Goal: Information Seeking & Learning: Learn about a topic

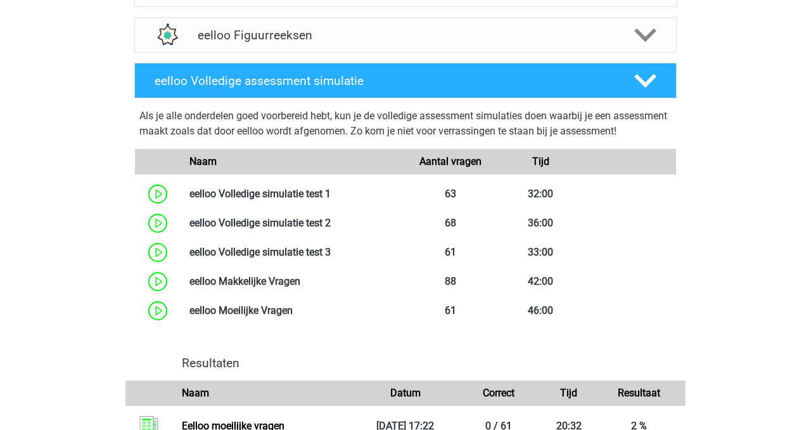
scroll to position [648, 0]
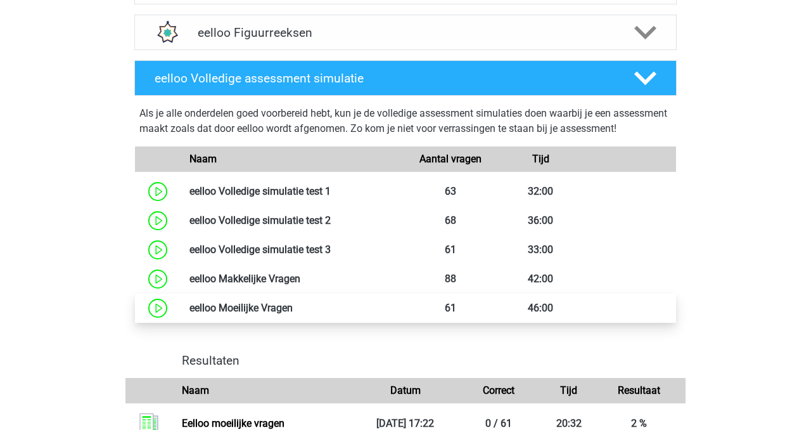
click at [293, 314] on link at bounding box center [293, 308] width 0 height 12
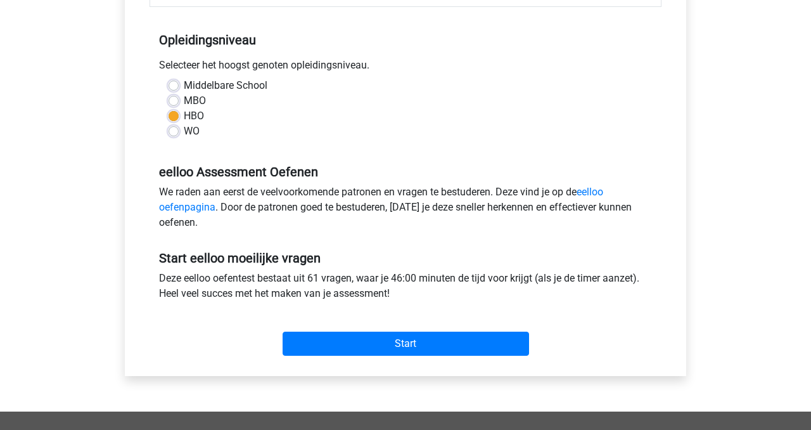
scroll to position [364, 0]
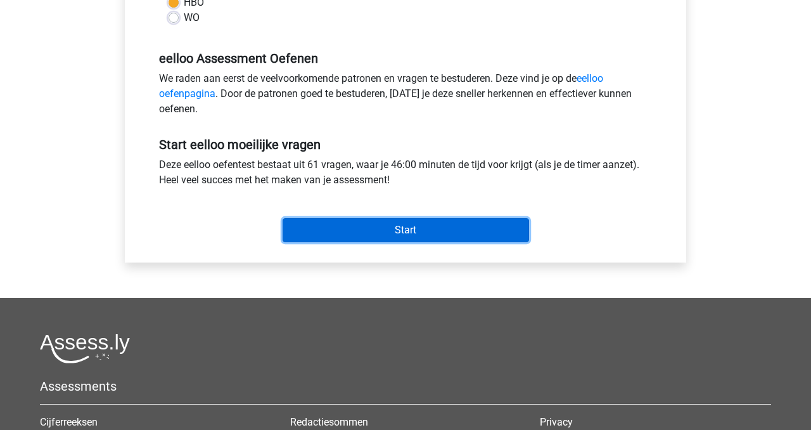
click at [361, 221] on input "Start" at bounding box center [406, 230] width 246 height 24
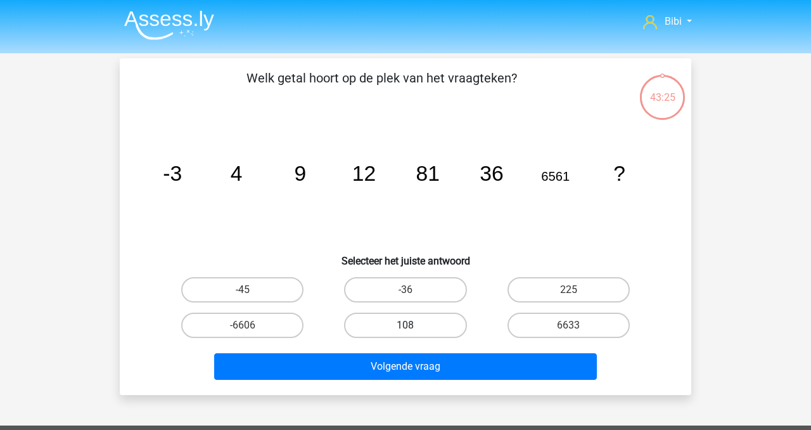
click at [414, 323] on label "108" at bounding box center [405, 324] width 122 height 25
click at [414, 325] on input "108" at bounding box center [410, 329] width 8 height 8
radio input "true"
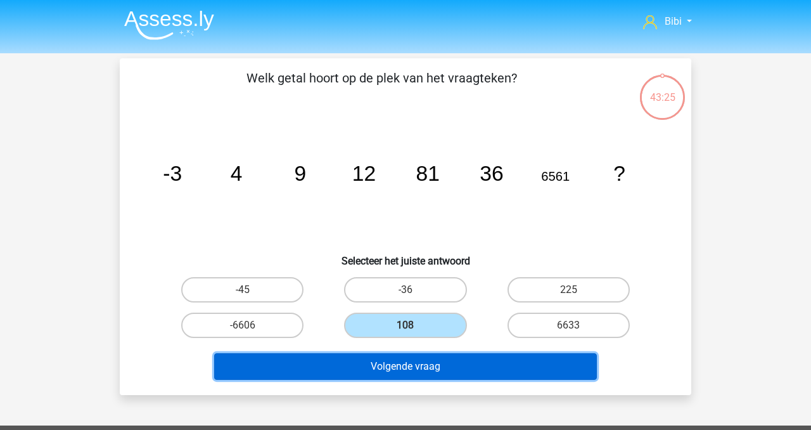
click at [425, 369] on button "Volgende vraag" at bounding box center [405, 366] width 383 height 27
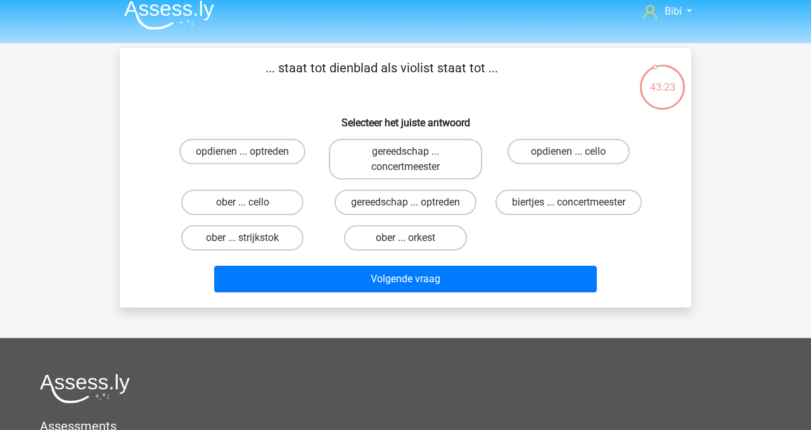
scroll to position [11, 0]
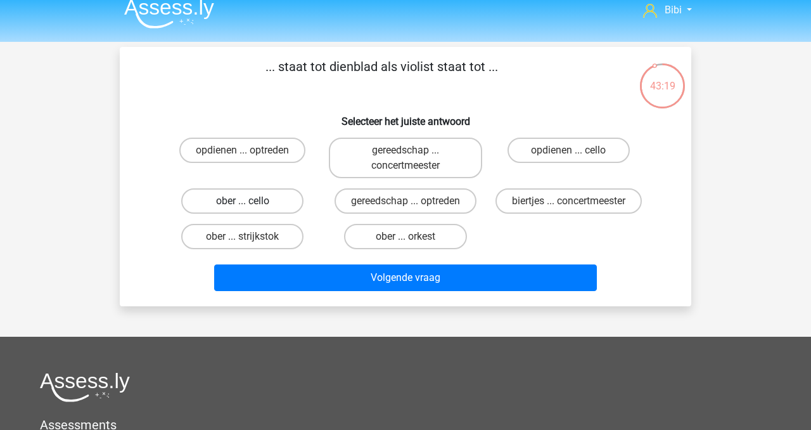
click at [251, 196] on label "ober ... cello" at bounding box center [242, 200] width 122 height 25
click at [251, 201] on input "ober ... cello" at bounding box center [247, 205] width 8 height 8
radio input "true"
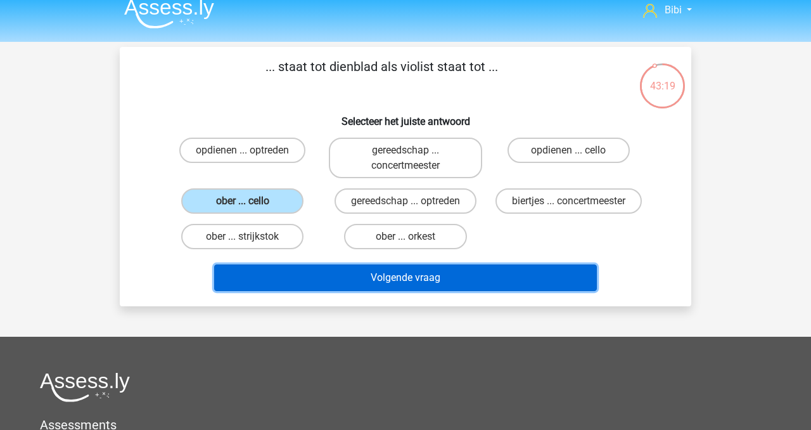
click at [301, 284] on button "Volgende vraag" at bounding box center [405, 277] width 383 height 27
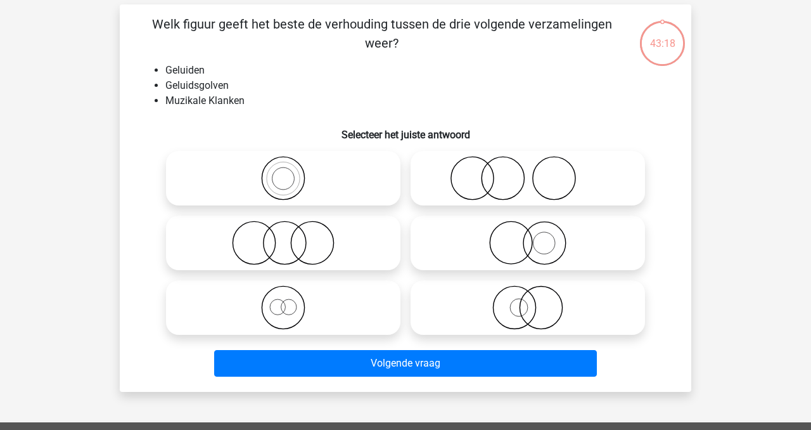
scroll to position [58, 0]
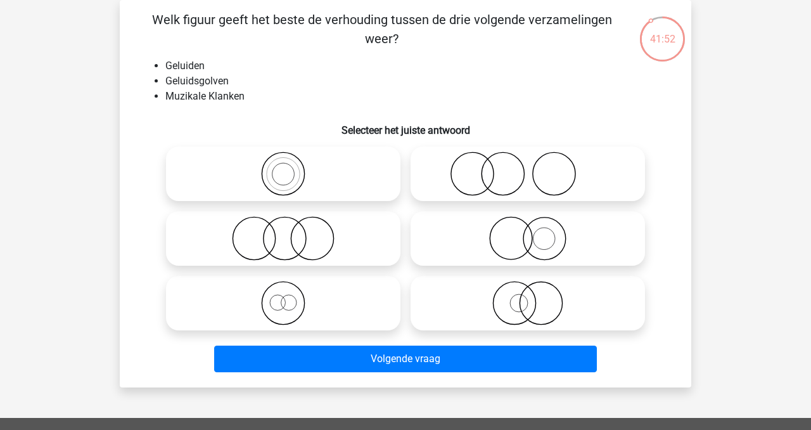
click at [301, 153] on icon at bounding box center [283, 173] width 224 height 44
click at [291, 159] on input "radio" at bounding box center [287, 163] width 8 height 8
radio input "true"
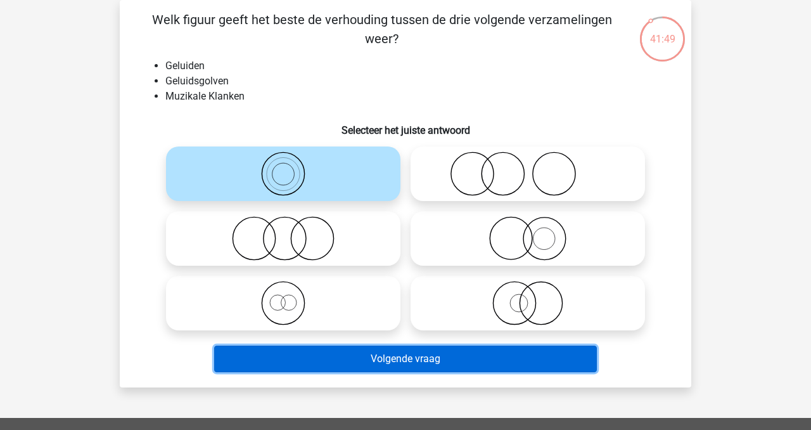
click at [331, 363] on button "Volgende vraag" at bounding box center [405, 358] width 383 height 27
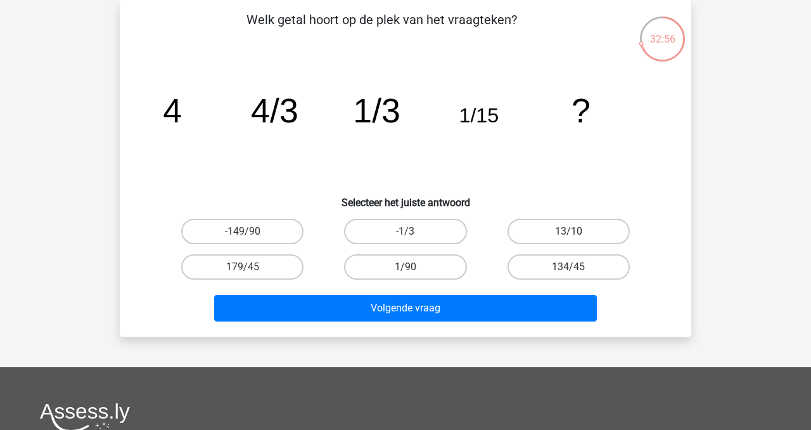
click at [409, 268] on input "1/90" at bounding box center [410, 271] width 8 height 8
radio input "true"
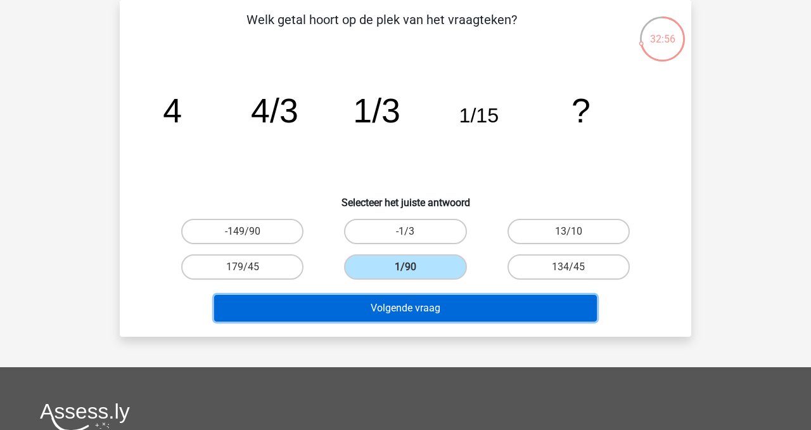
click at [421, 305] on button "Volgende vraag" at bounding box center [405, 308] width 383 height 27
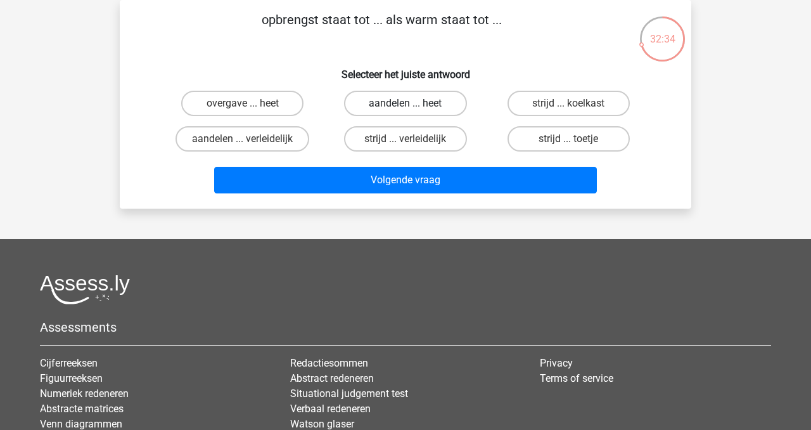
click at [428, 99] on label "aandelen ... heet" at bounding box center [405, 103] width 122 height 25
click at [414, 103] on input "aandelen ... heet" at bounding box center [410, 107] width 8 height 8
radio input "true"
click at [374, 193] on div "Volgende vraag" at bounding box center [405, 183] width 489 height 32
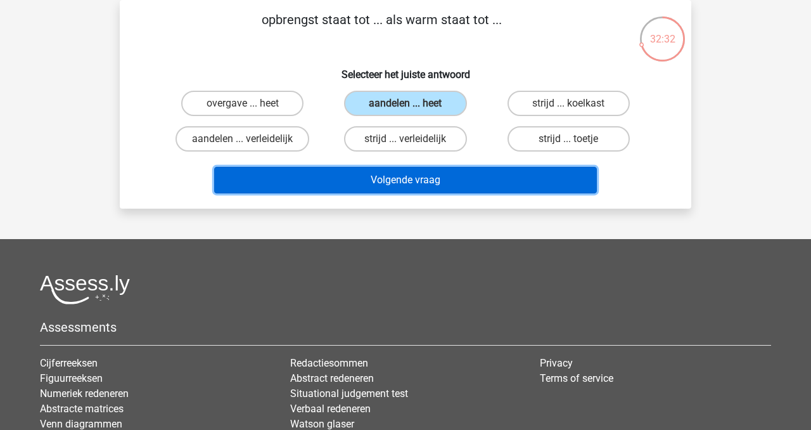
click at [374, 180] on button "Volgende vraag" at bounding box center [405, 180] width 383 height 27
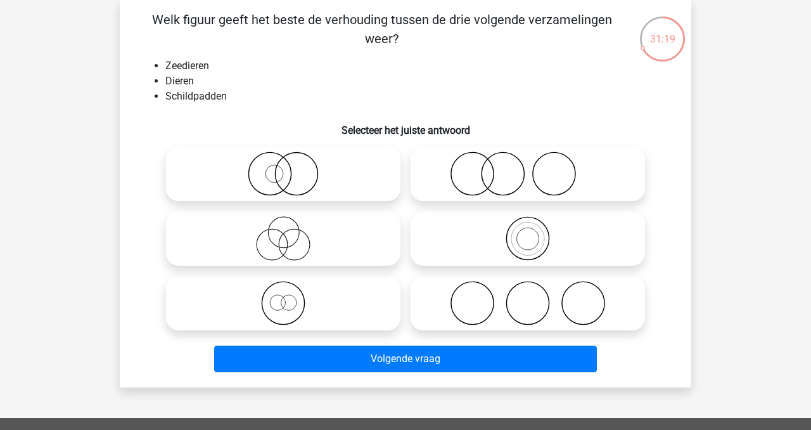
click at [288, 313] on icon at bounding box center [283, 303] width 224 height 44
click at [288, 297] on input "radio" at bounding box center [287, 292] width 8 height 8
radio input "true"
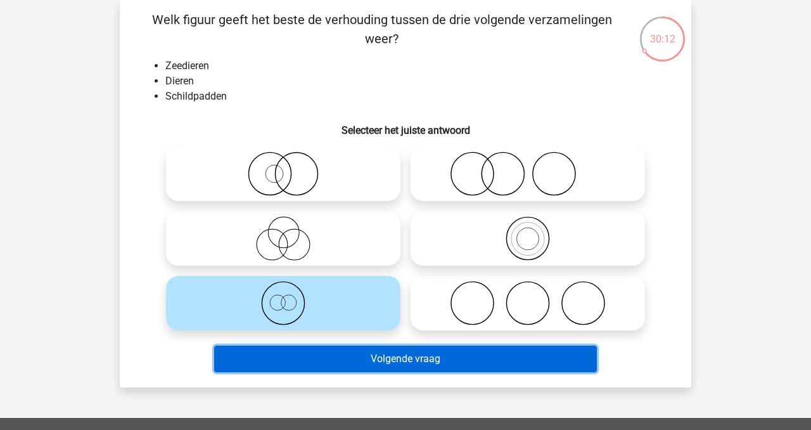
click at [368, 348] on button "Volgende vraag" at bounding box center [405, 358] width 383 height 27
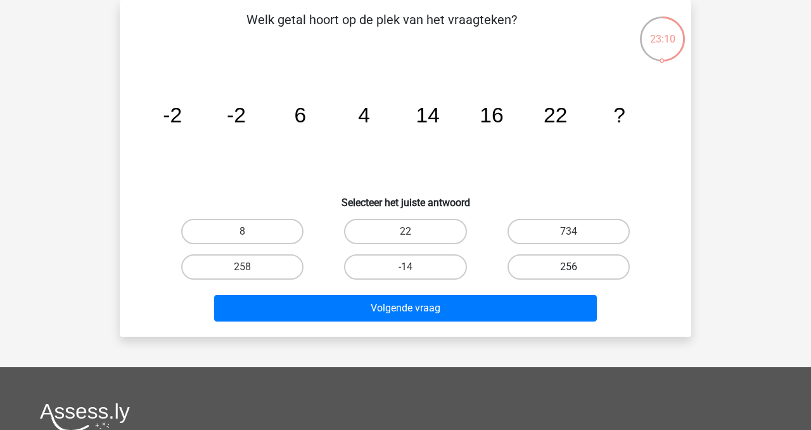
click at [554, 265] on label "256" at bounding box center [569, 266] width 122 height 25
click at [568, 267] on input "256" at bounding box center [572, 271] width 8 height 8
radio input "true"
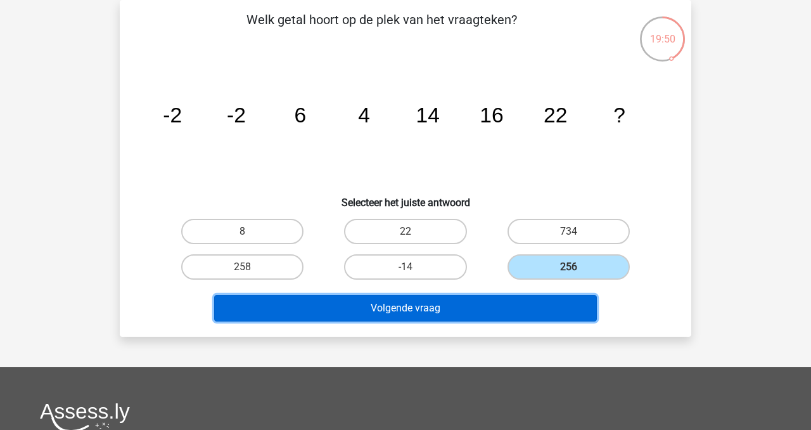
click at [431, 314] on button "Volgende vraag" at bounding box center [405, 308] width 383 height 27
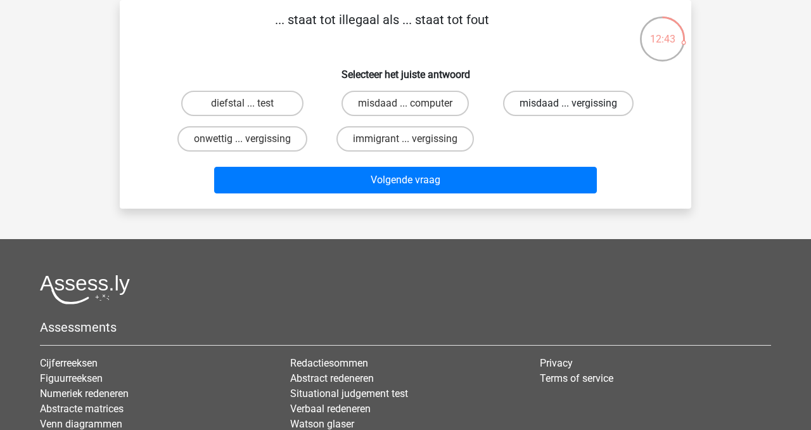
click at [571, 98] on label "misdaad ... vergissing" at bounding box center [568, 103] width 131 height 25
click at [571, 103] on input "misdaad ... vergissing" at bounding box center [572, 107] width 8 height 8
radio input "true"
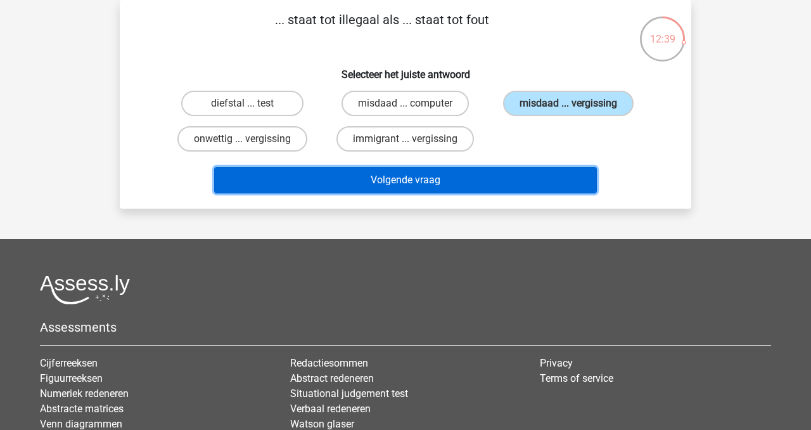
click at [572, 172] on button "Volgende vraag" at bounding box center [405, 180] width 383 height 27
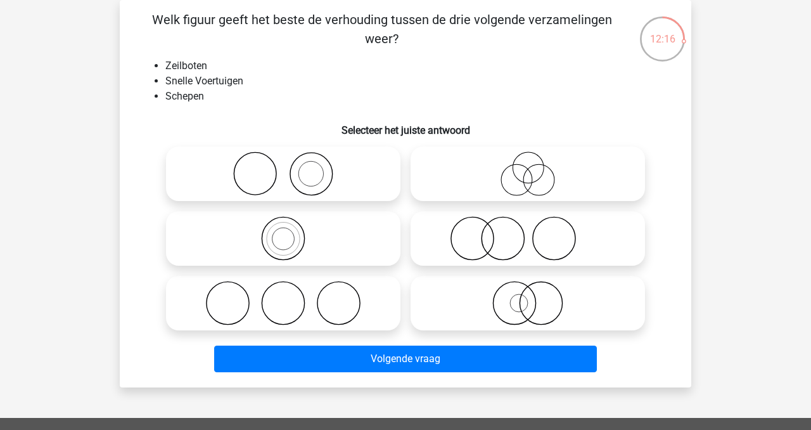
click at [489, 231] on icon at bounding box center [528, 238] width 224 height 44
click at [528, 231] on input "radio" at bounding box center [532, 228] width 8 height 8
radio input "true"
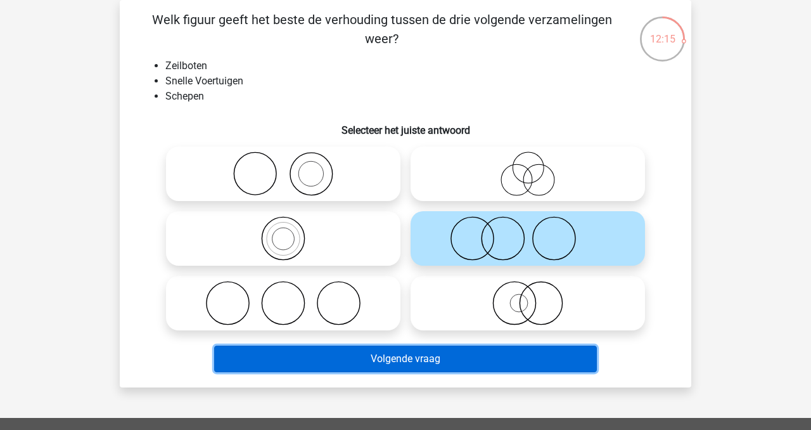
click at [505, 367] on button "Volgende vraag" at bounding box center [405, 358] width 383 height 27
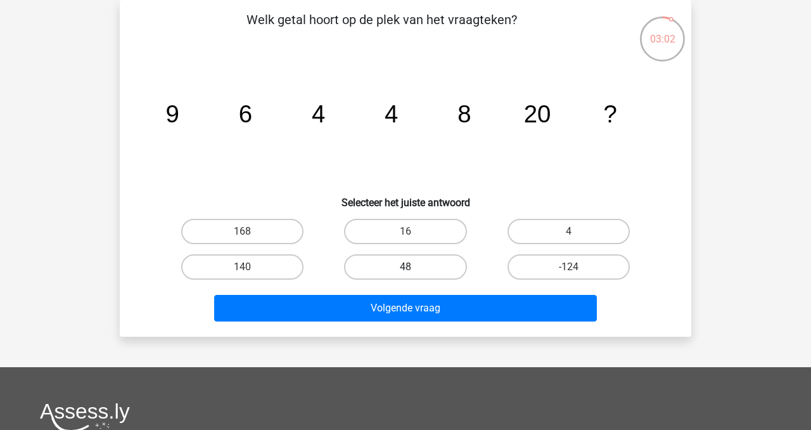
click at [436, 263] on label "48" at bounding box center [405, 266] width 122 height 25
click at [414, 267] on input "48" at bounding box center [410, 271] width 8 height 8
radio input "true"
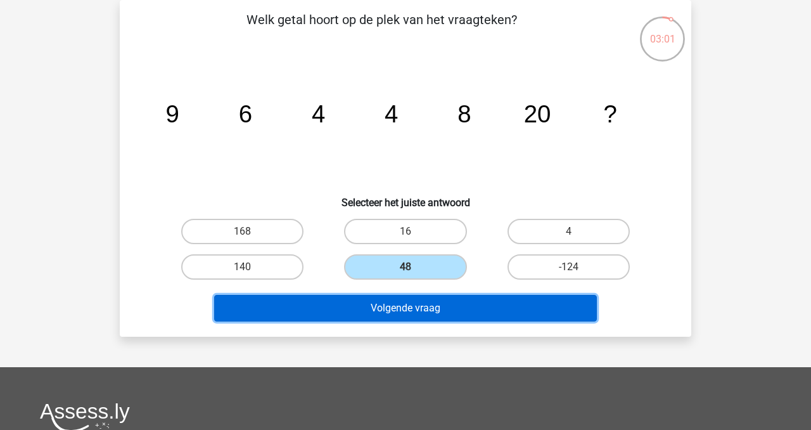
click at [461, 310] on button "Volgende vraag" at bounding box center [405, 308] width 383 height 27
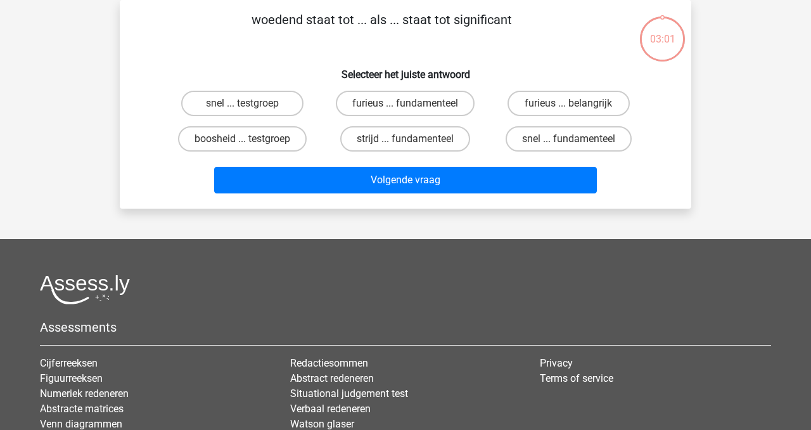
scroll to position [49, 0]
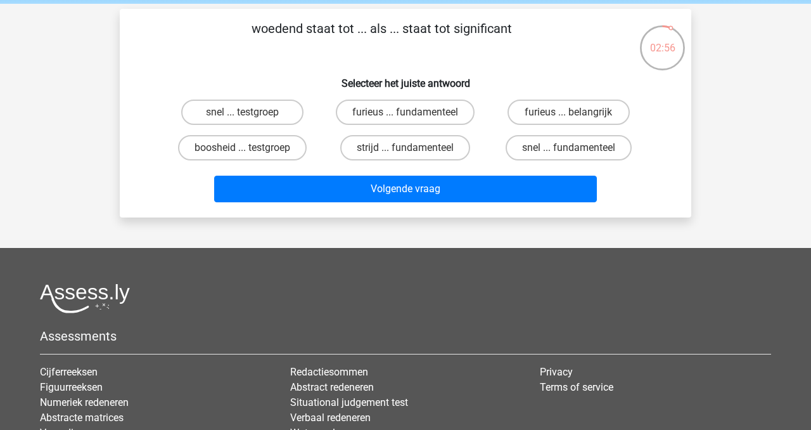
click at [321, 141] on div "boosheid ... testgroep" at bounding box center [242, 147] width 163 height 35
click at [307, 145] on div "boosheid ... testgroep" at bounding box center [242, 147] width 153 height 25
click at [300, 149] on label "boosheid ... testgroep" at bounding box center [242, 147] width 129 height 25
click at [251, 149] on input "boosheid ... testgroep" at bounding box center [247, 152] width 8 height 8
radio input "true"
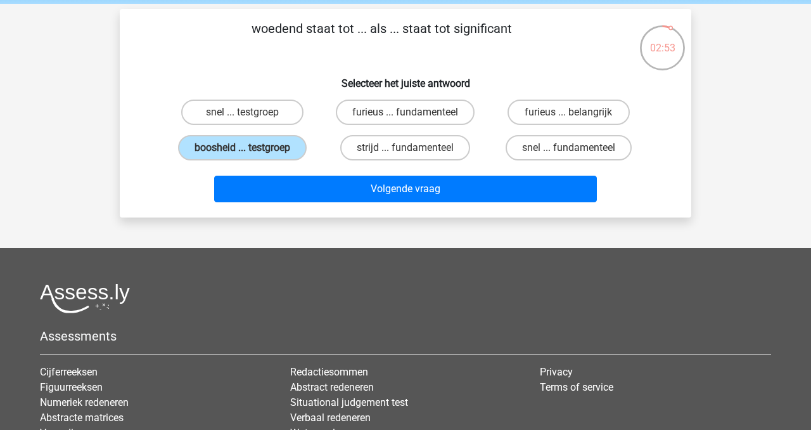
click at [484, 29] on p "woedend staat tot ... als ... staat tot significant" at bounding box center [381, 38] width 483 height 38
copy p "significant"
click at [557, 103] on label "furieus ... belangrijk" at bounding box center [569, 111] width 122 height 25
click at [568, 112] on input "furieus ... belangrijk" at bounding box center [572, 116] width 8 height 8
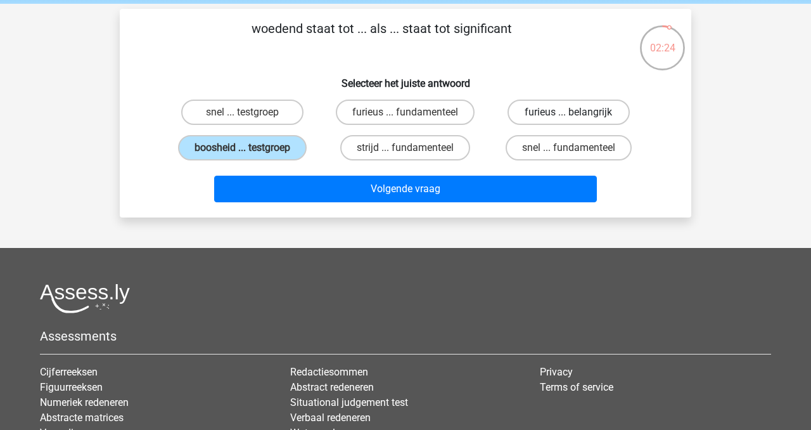
radio input "true"
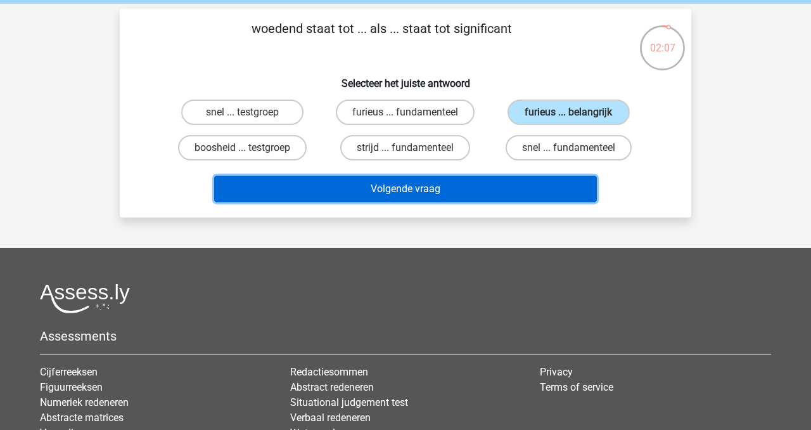
click at [472, 192] on button "Volgende vraag" at bounding box center [405, 189] width 383 height 27
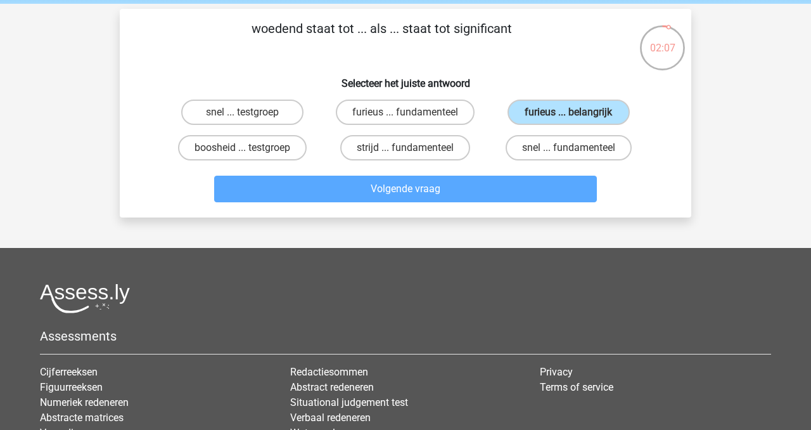
scroll to position [58, 0]
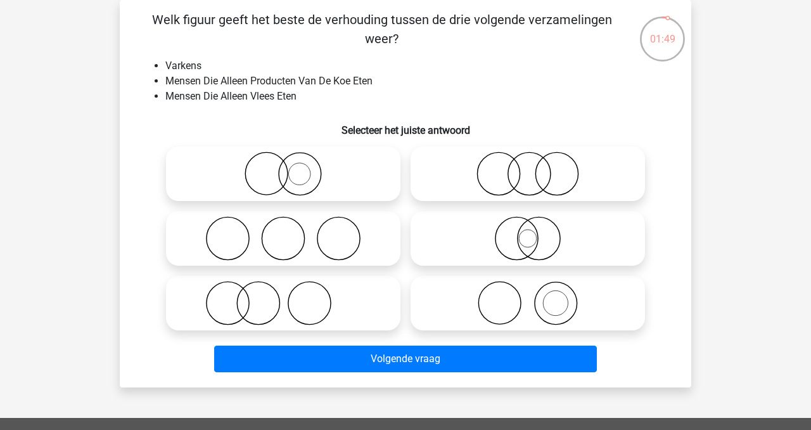
click at [551, 283] on icon at bounding box center [528, 303] width 224 height 44
click at [536, 288] on input "radio" at bounding box center [532, 292] width 8 height 8
radio input "true"
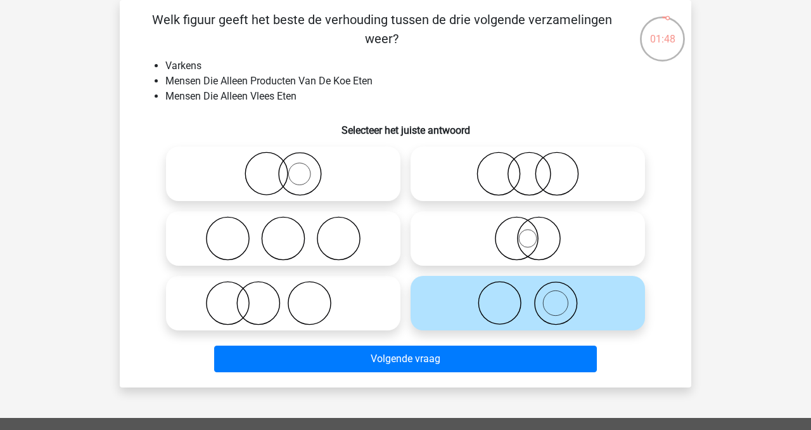
click at [527, 373] on div "Volgende vraag" at bounding box center [405, 361] width 489 height 32
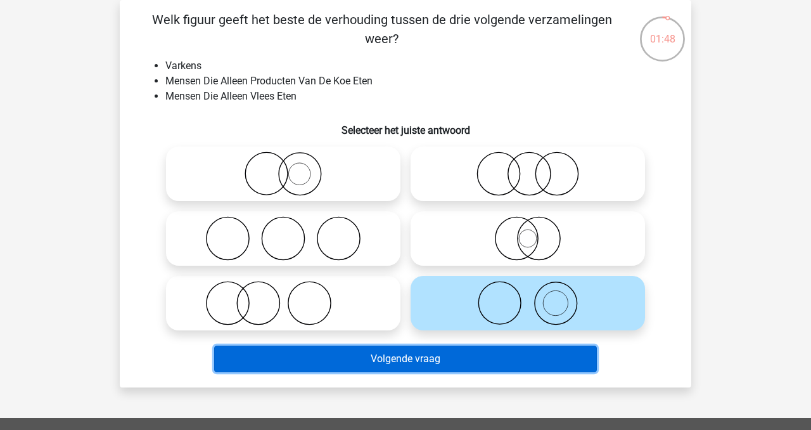
click at [530, 350] on button "Volgende vraag" at bounding box center [405, 358] width 383 height 27
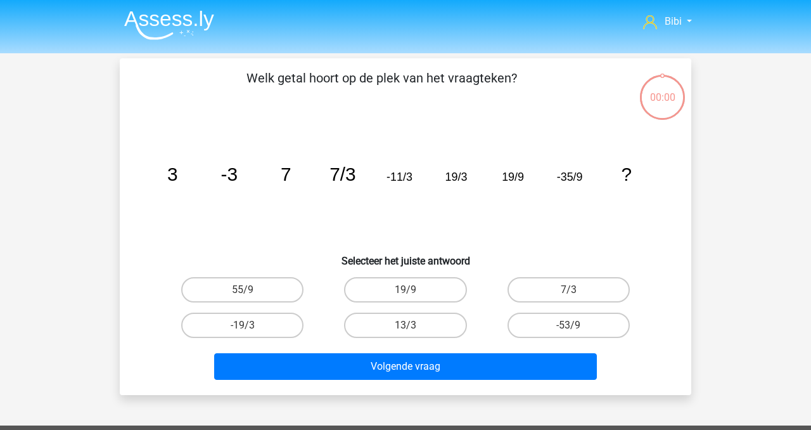
scroll to position [58, 0]
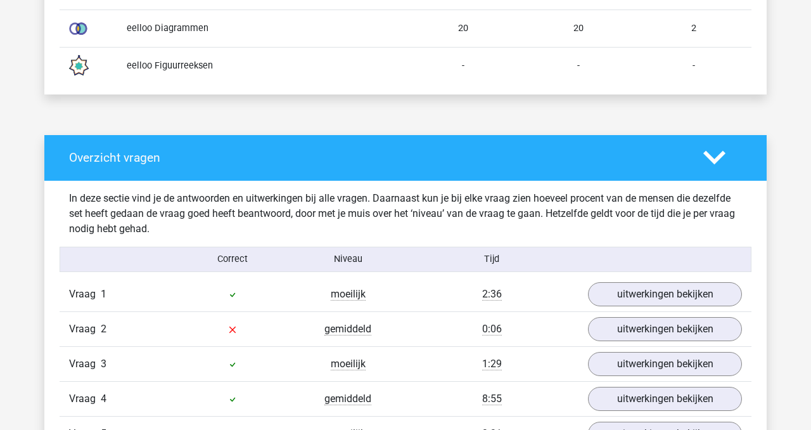
scroll to position [928, 0]
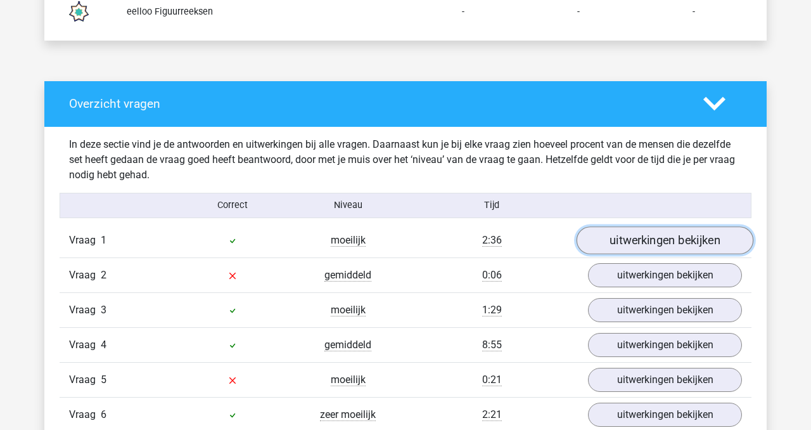
click at [653, 242] on link "uitwerkingen bekijken" at bounding box center [665, 240] width 177 height 28
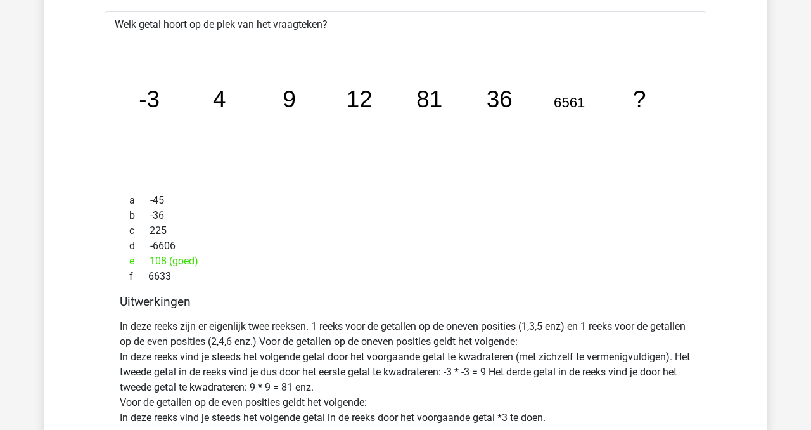
scroll to position [1087, 0]
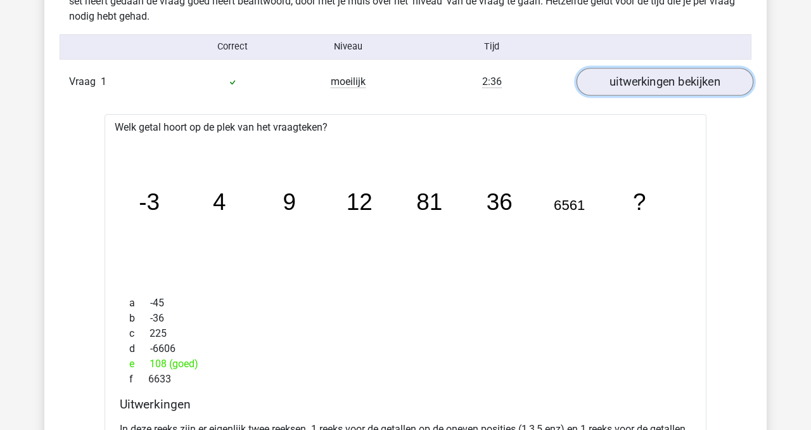
click at [671, 90] on link "uitwerkingen bekijken" at bounding box center [665, 82] width 177 height 28
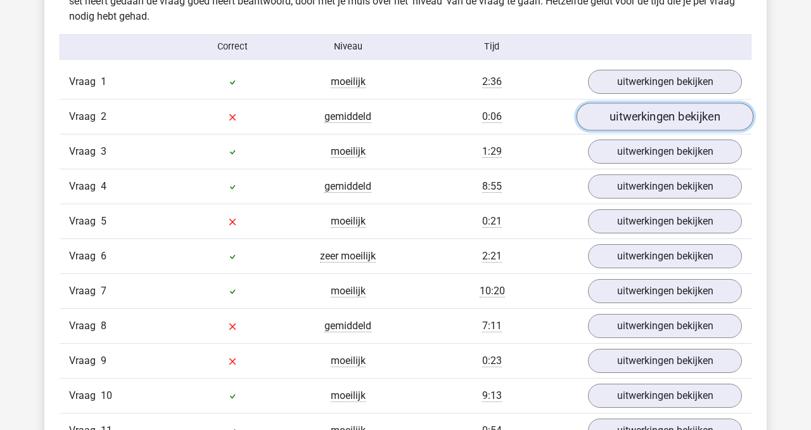
click at [644, 124] on link "uitwerkingen bekijken" at bounding box center [665, 117] width 177 height 28
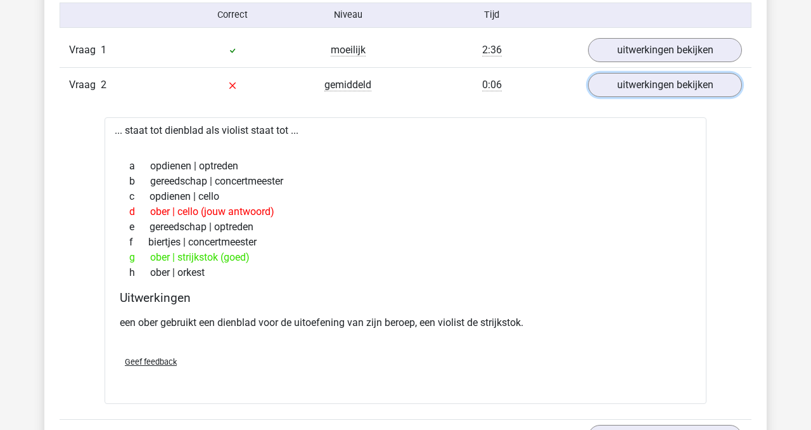
scroll to position [1130, 0]
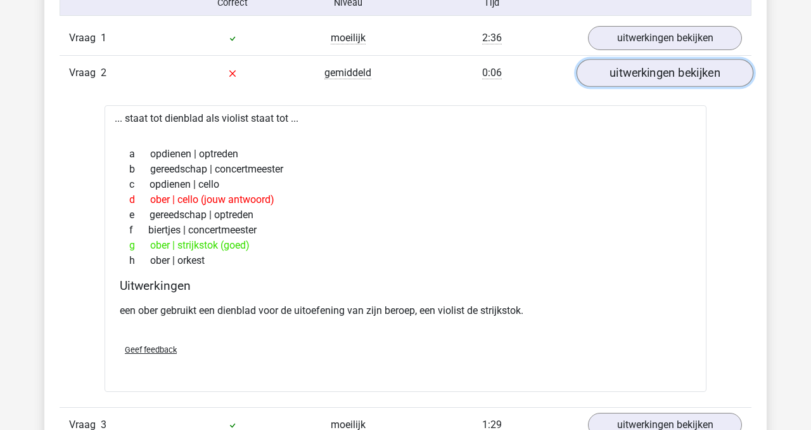
click at [611, 66] on link "uitwerkingen bekijken" at bounding box center [665, 73] width 177 height 28
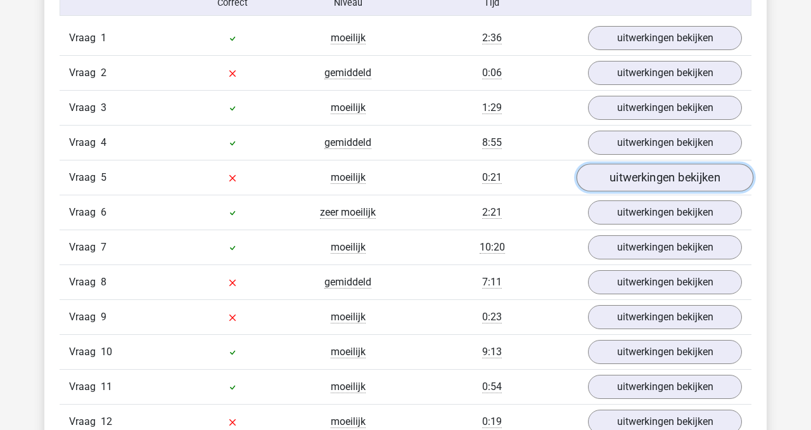
click at [623, 175] on link "uitwerkingen bekijken" at bounding box center [665, 177] width 177 height 28
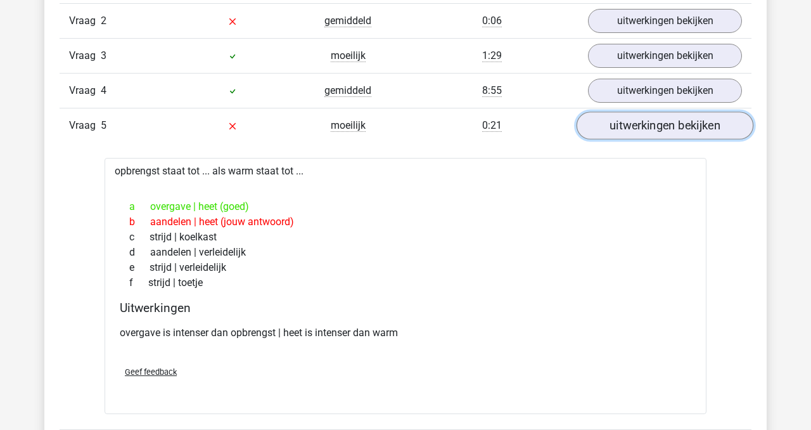
scroll to position [1184, 0]
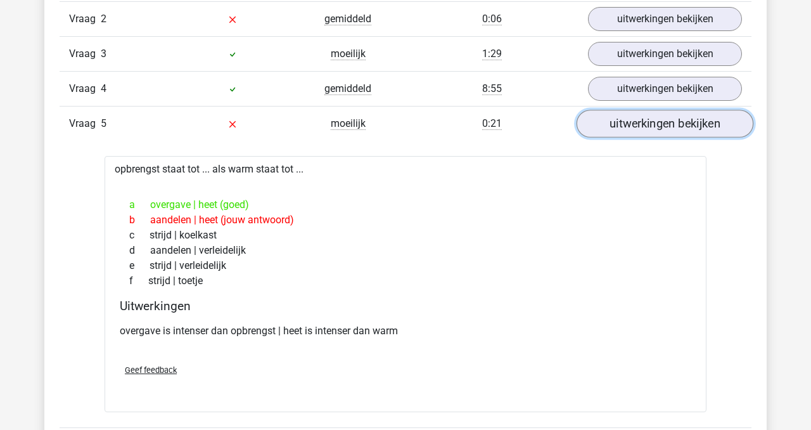
click at [638, 118] on link "uitwerkingen bekijken" at bounding box center [665, 124] width 177 height 28
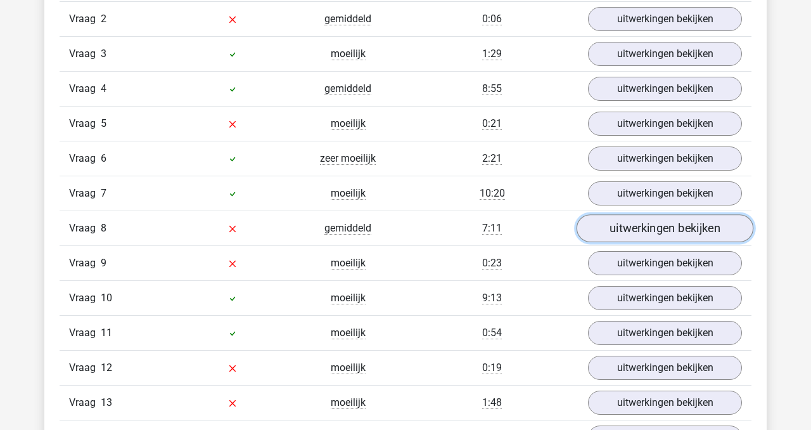
click at [628, 234] on link "uitwerkingen bekijken" at bounding box center [665, 228] width 177 height 28
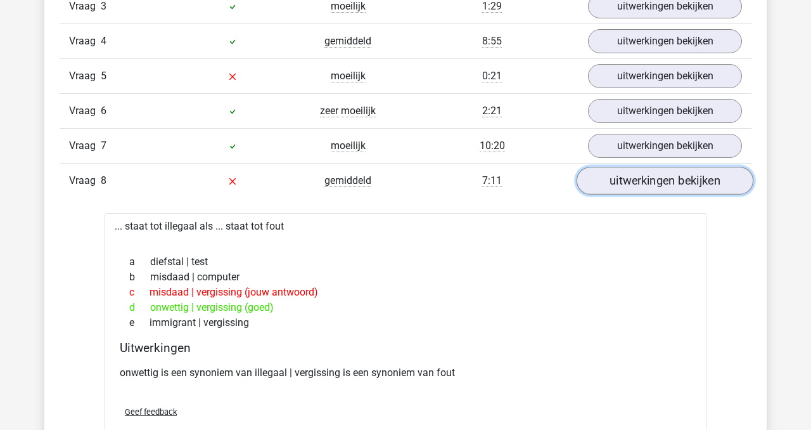
scroll to position [1234, 0]
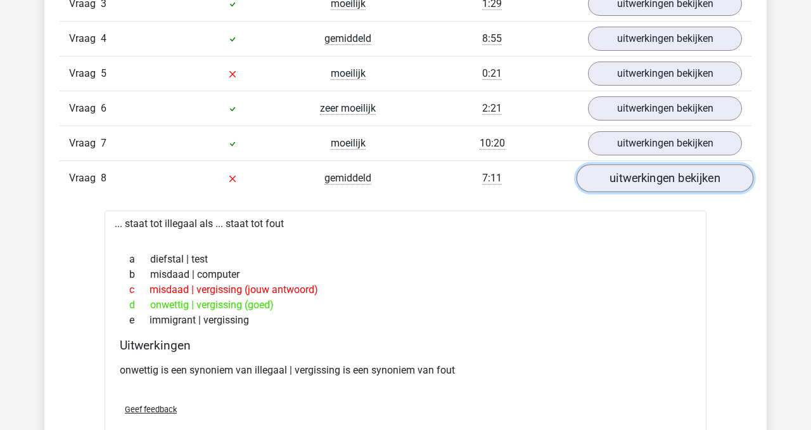
click at [630, 175] on link "uitwerkingen bekijken" at bounding box center [665, 178] width 177 height 28
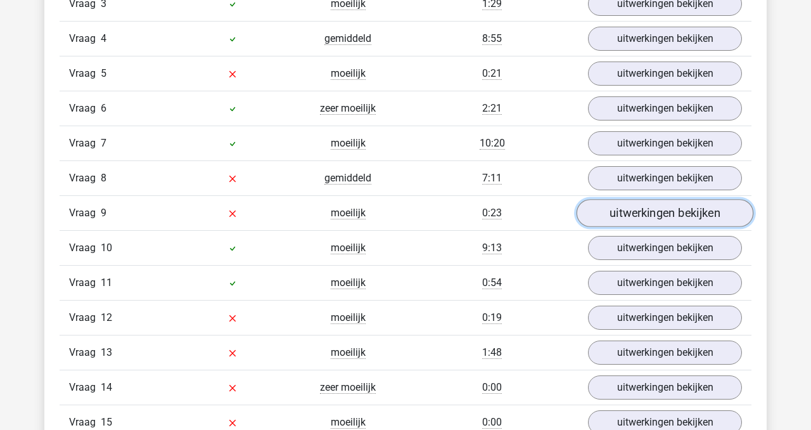
click at [632, 205] on link "uitwerkingen bekijken" at bounding box center [665, 213] width 177 height 28
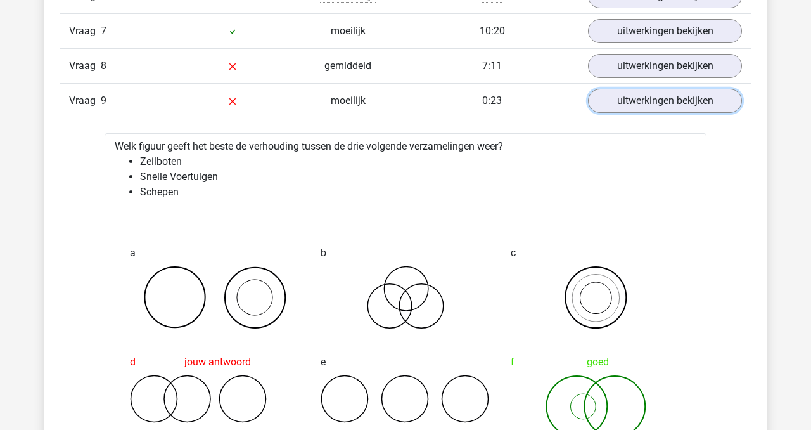
scroll to position [1345, 0]
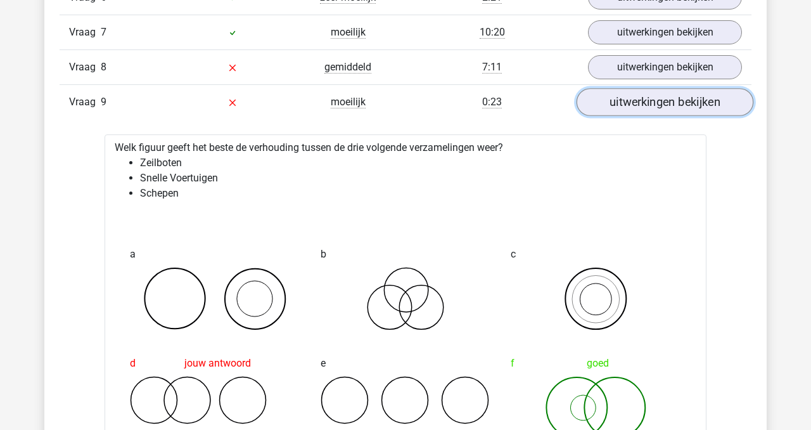
click at [646, 101] on link "uitwerkingen bekijken" at bounding box center [665, 102] width 177 height 28
